Goal: Task Accomplishment & Management: Manage account settings

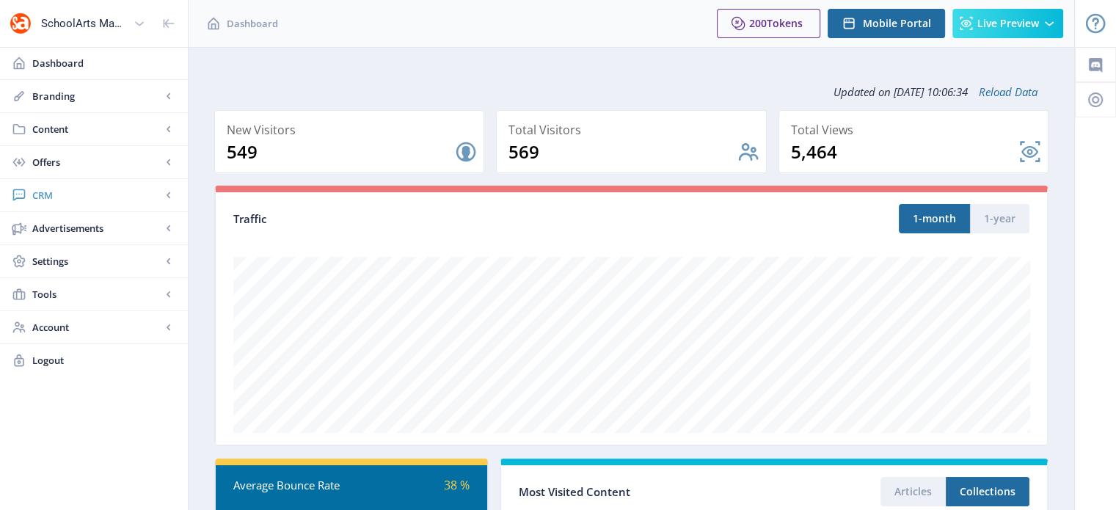
click at [47, 196] on span "CRM" at bounding box center [96, 195] width 129 height 15
click at [70, 228] on span "Readers" at bounding box center [110, 228] width 126 height 15
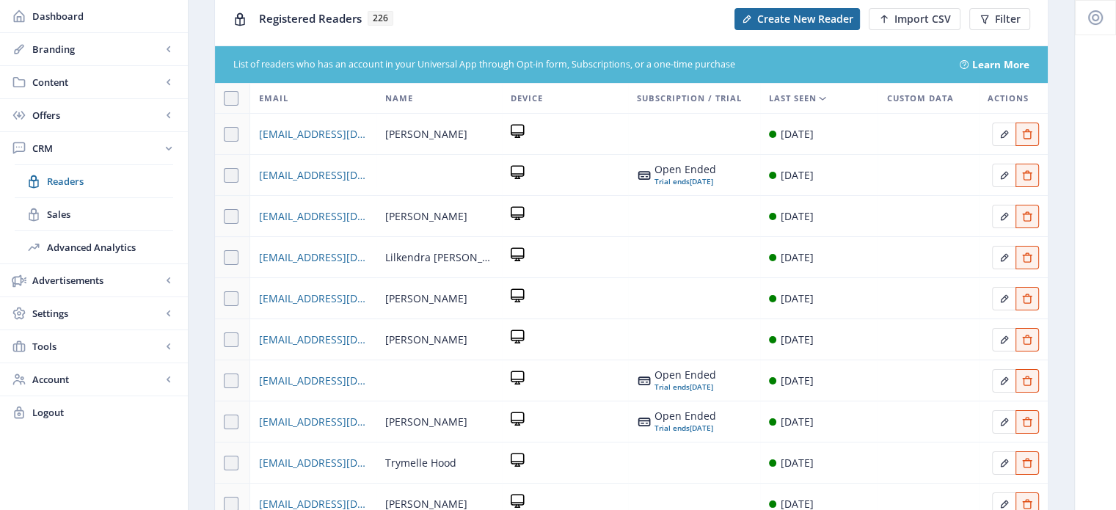
scroll to position [57, 0]
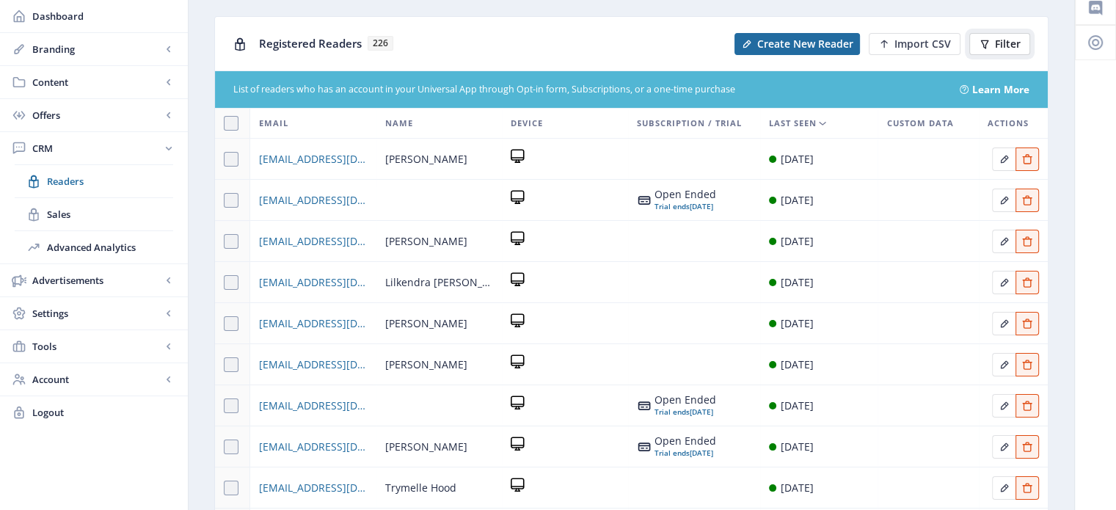
click at [1016, 40] on span "Filter" at bounding box center [1008, 44] width 26 height 12
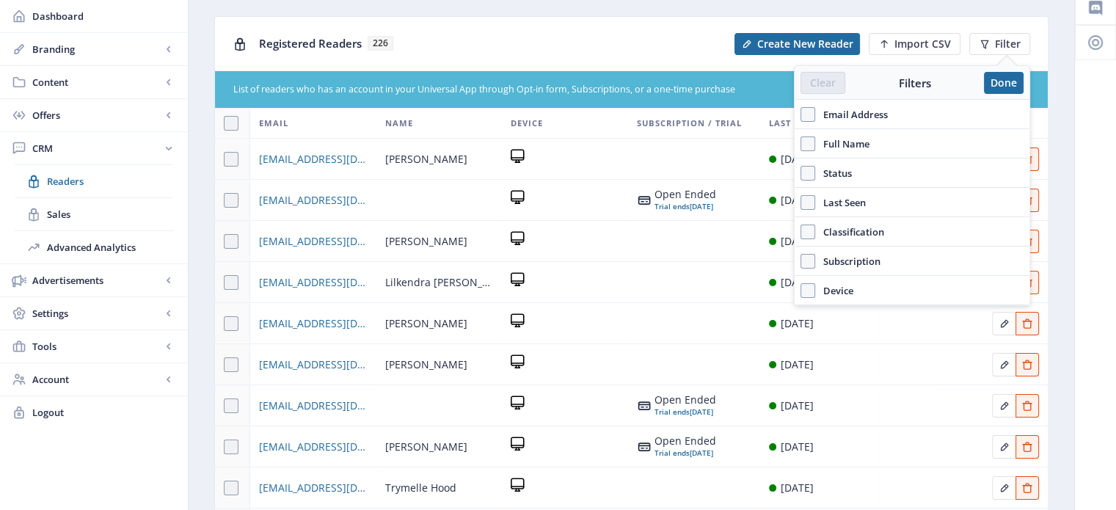
drag, startPoint x: 855, startPoint y: 140, endPoint x: 857, endPoint y: 147, distance: 7.5
click at [857, 147] on span "Full Name" at bounding box center [842, 144] width 54 height 18
click at [801, 144] on input "Full Name" at bounding box center [800, 143] width 1 height 1
checkbox input "true"
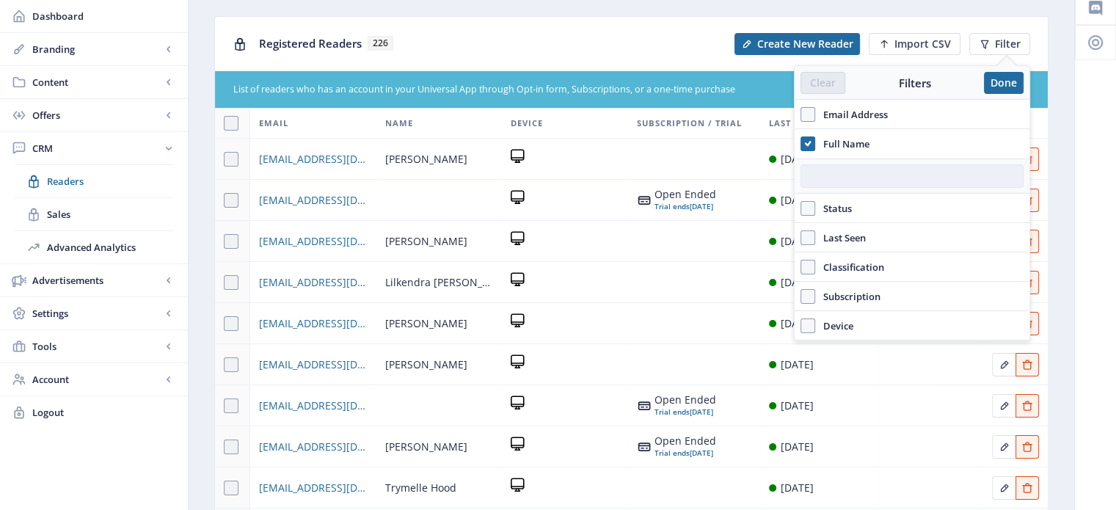
click at [852, 175] on input "text" at bounding box center [911, 175] width 223 height 23
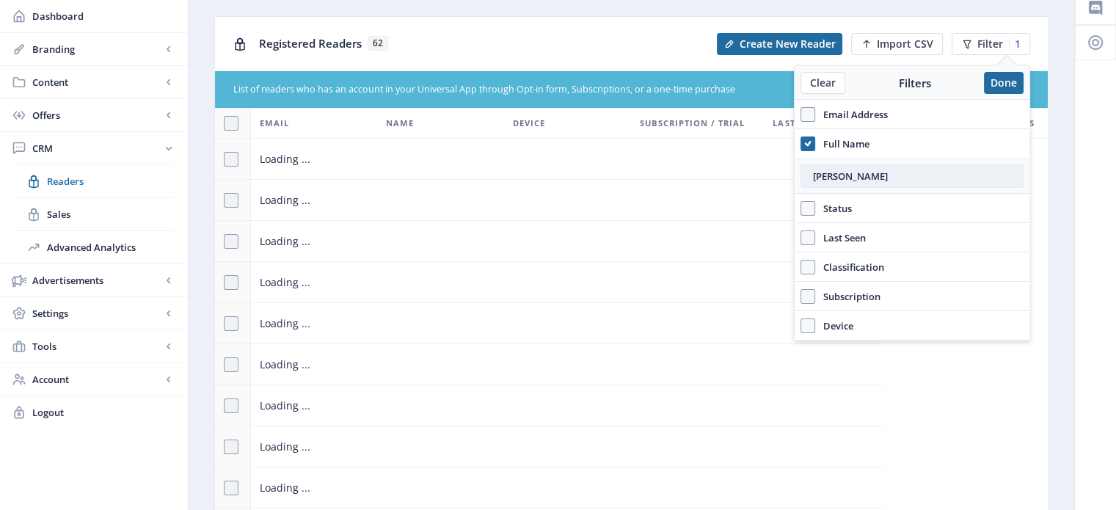
type input "[PERSON_NAME]"
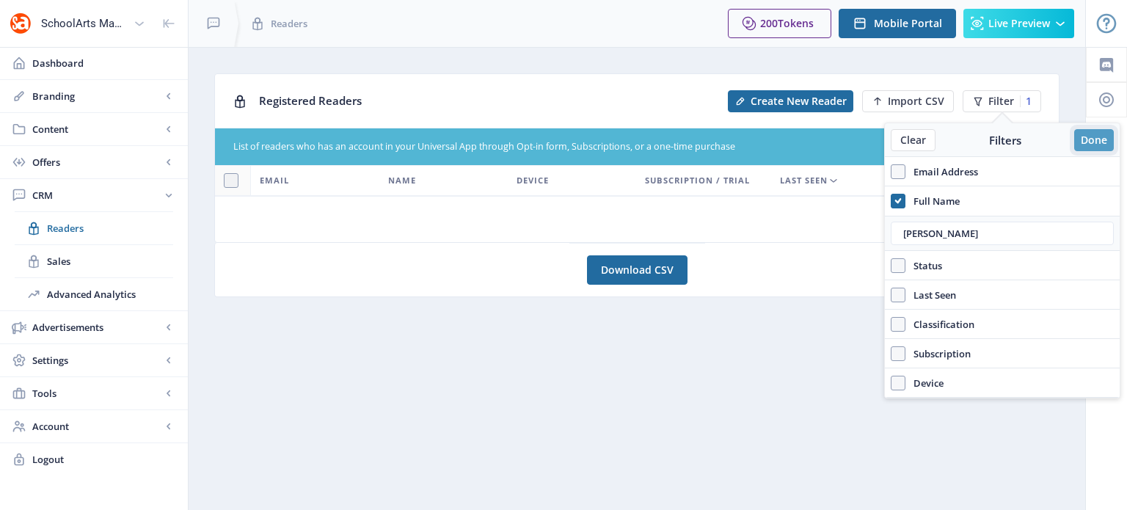
click at [1092, 145] on button "Done" at bounding box center [1094, 140] width 40 height 22
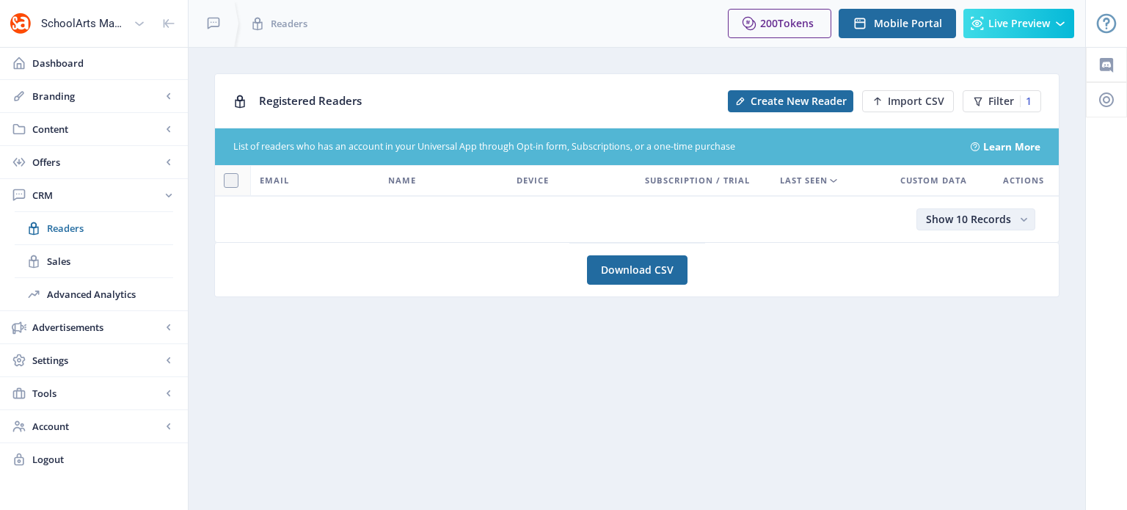
click at [983, 212] on span "Show 10 Records" at bounding box center [968, 219] width 85 height 14
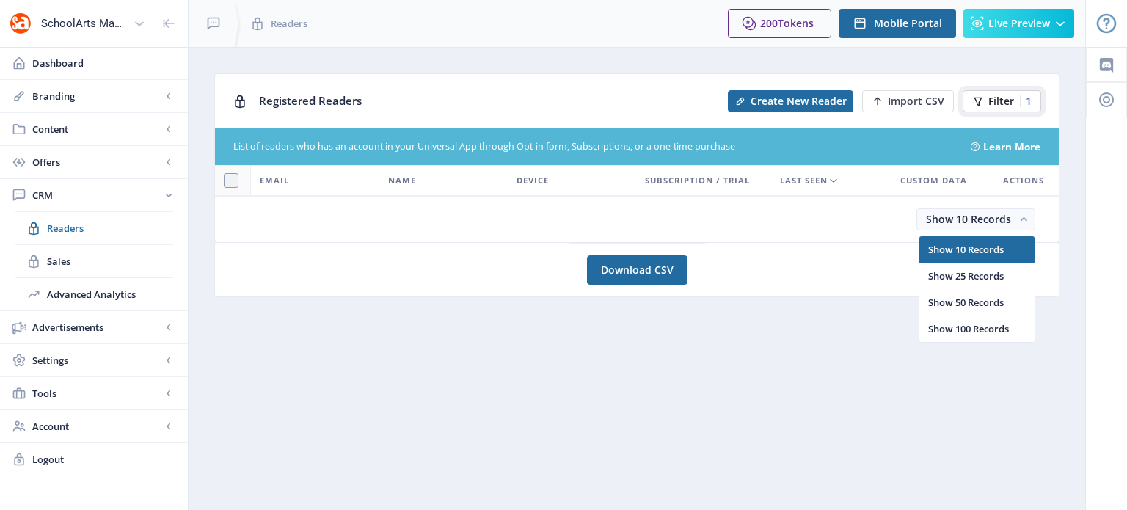
click at [997, 99] on span "Filter" at bounding box center [1001, 101] width 26 height 12
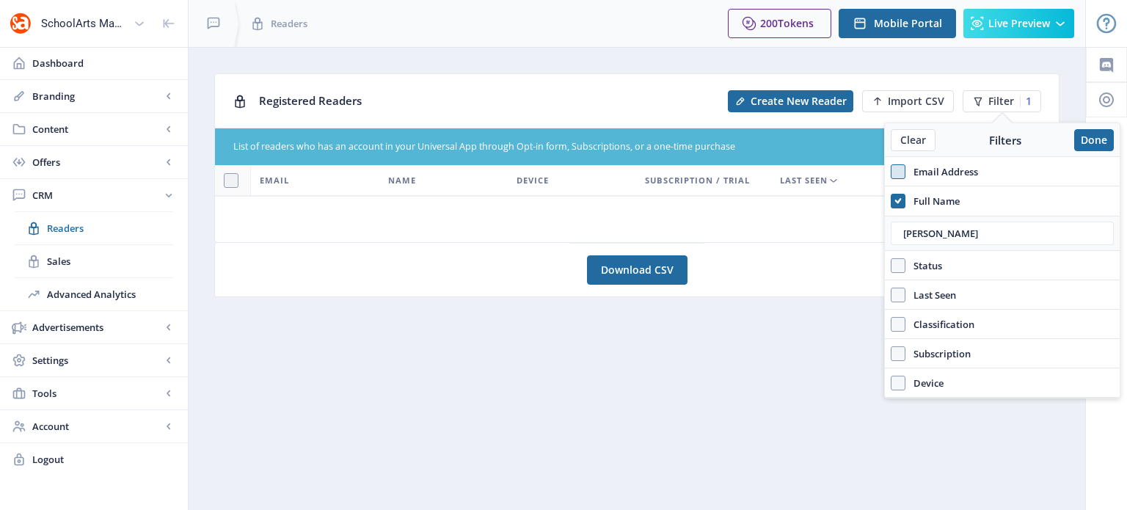
click at [894, 172] on span at bounding box center [898, 171] width 15 height 15
click at [891, 172] on input "Email Address" at bounding box center [891, 172] width 1 height 1
checkbox input "true"
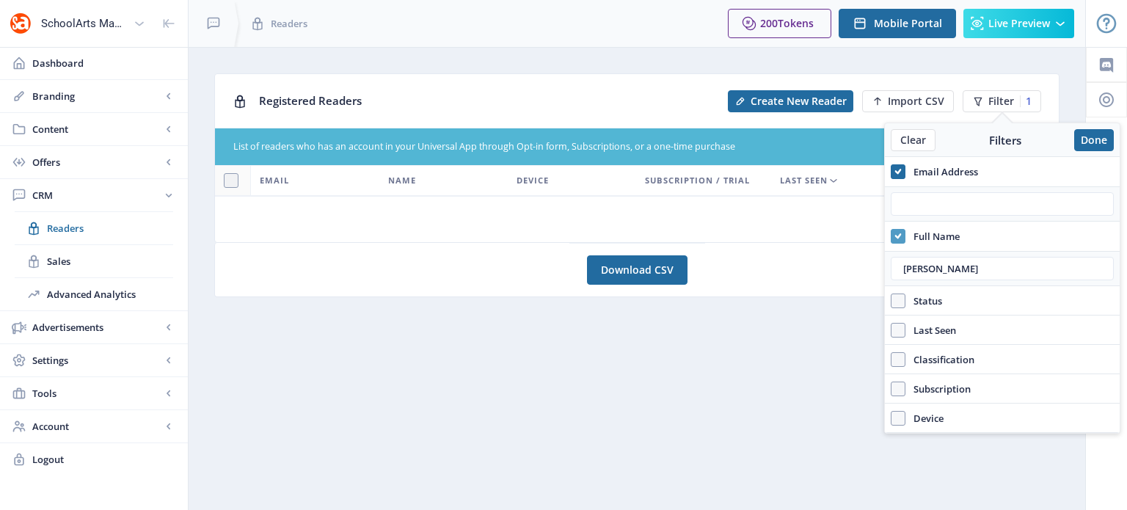
click at [895, 229] on icon at bounding box center [898, 236] width 7 height 15
click at [891, 236] on input "Full Name" at bounding box center [891, 236] width 1 height 1
checkbox input "false"
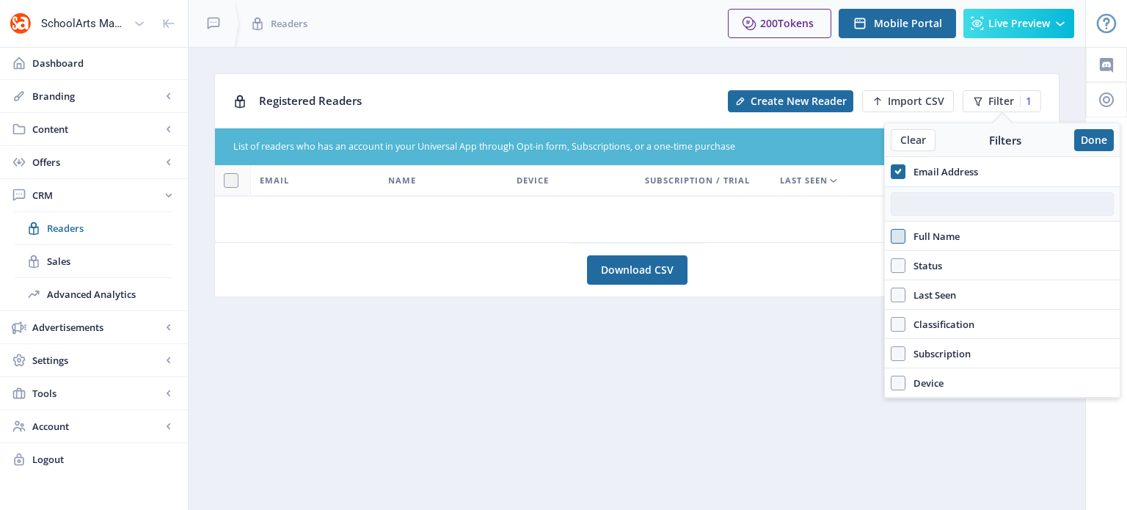
click at [909, 211] on input "text" at bounding box center [1002, 203] width 223 height 23
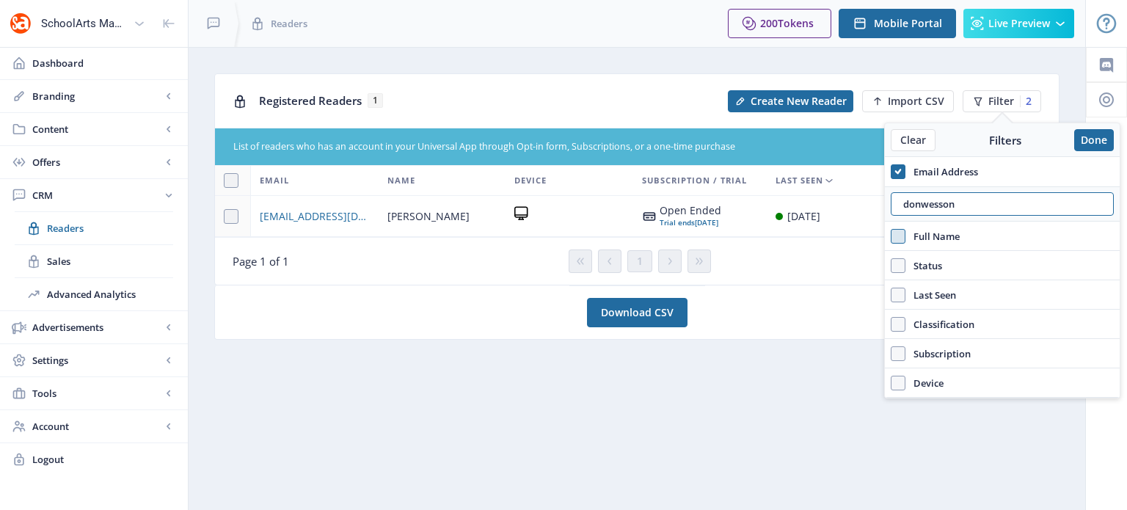
drag, startPoint x: 958, startPoint y: 203, endPoint x: 866, endPoint y: 203, distance: 92.4
click at [866, 203] on nb-layout "SchoolArts Magazine Dashboard Branding App Appearance Brand Brief Pages SEO Web…" at bounding box center [563, 255] width 1127 height 510
paste input "@[DOMAIN_NAME]"
type input "[EMAIL_ADDRESS][DOMAIN_NAME]"
click at [229, 216] on span at bounding box center [231, 216] width 15 height 15
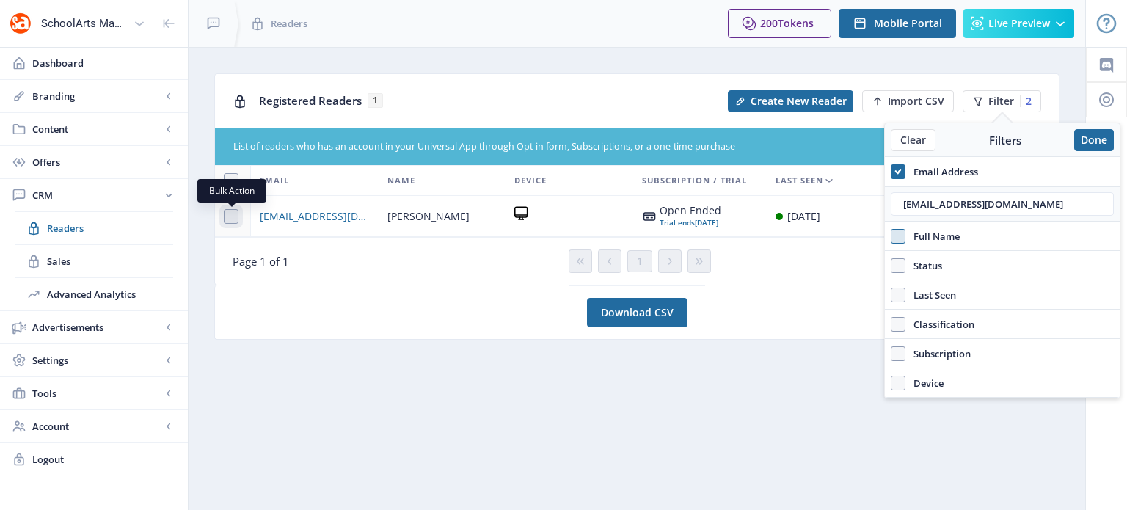
click at [225, 216] on input "checkbox" at bounding box center [224, 216] width 1 height 1
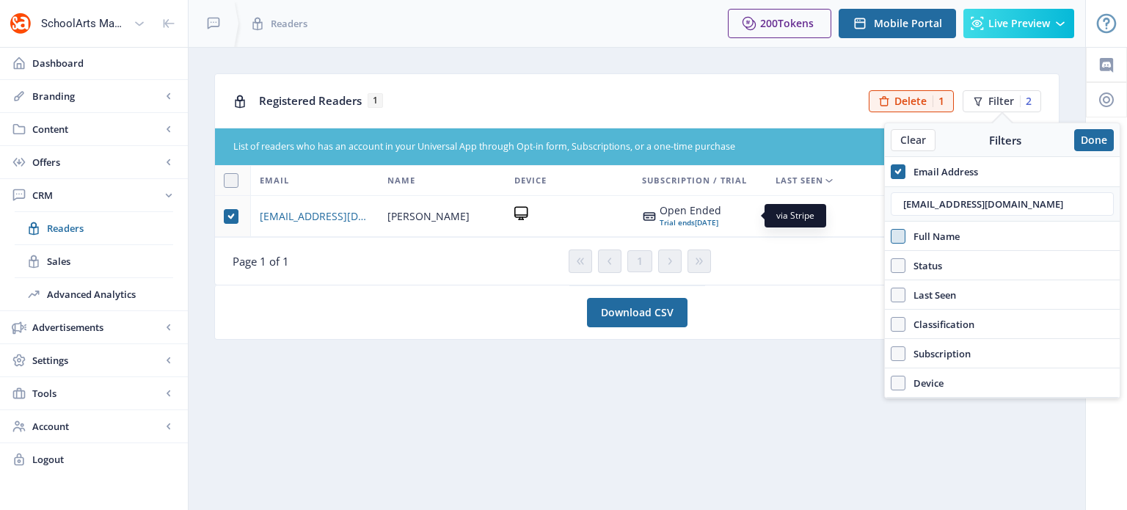
click at [654, 214] on icon at bounding box center [649, 216] width 12 height 9
click at [233, 217] on icon at bounding box center [231, 216] width 7 height 15
click at [225, 216] on input "checkbox" at bounding box center [224, 216] width 1 height 1
checkbox input "false"
